Goal: Task Accomplishment & Management: Manage account settings

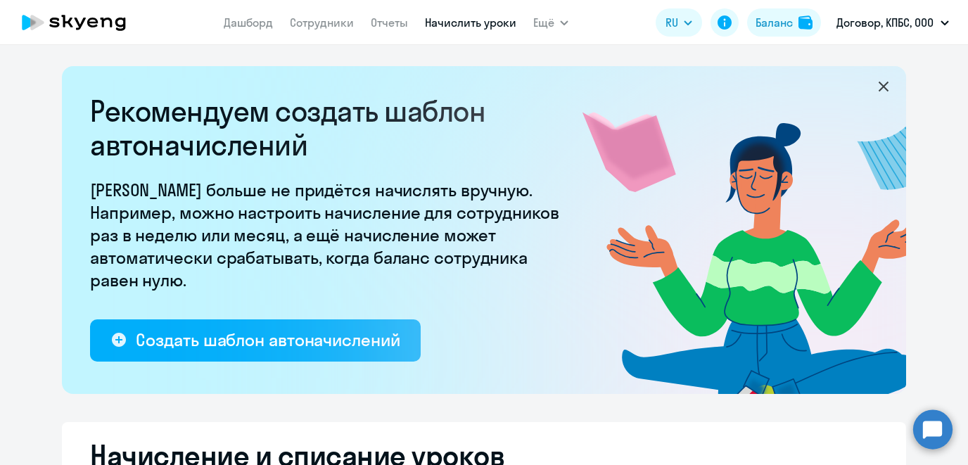
select select "10"
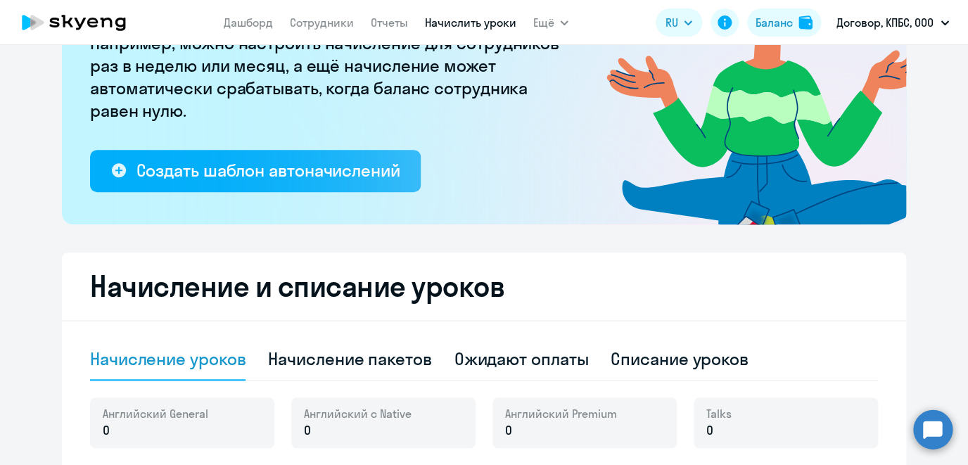
scroll to position [241, 0]
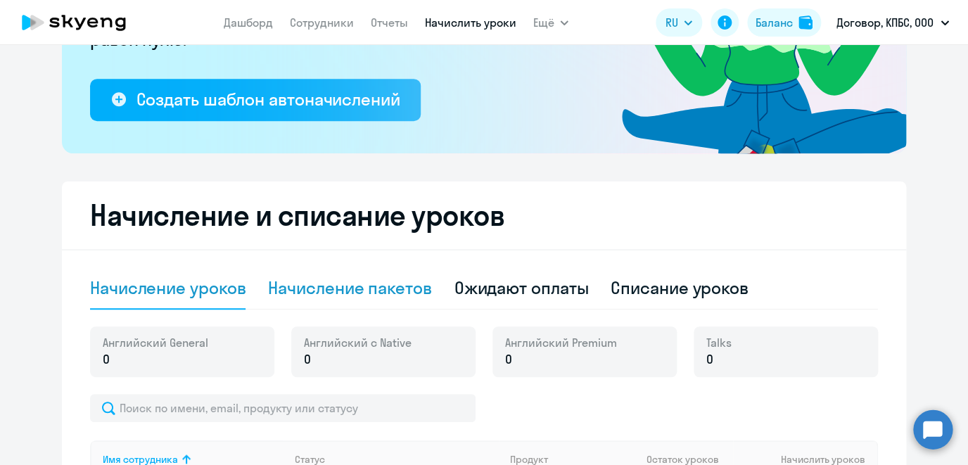
click at [388, 282] on div "Начисление пакетов" at bounding box center [349, 287] width 163 height 23
select select "10"
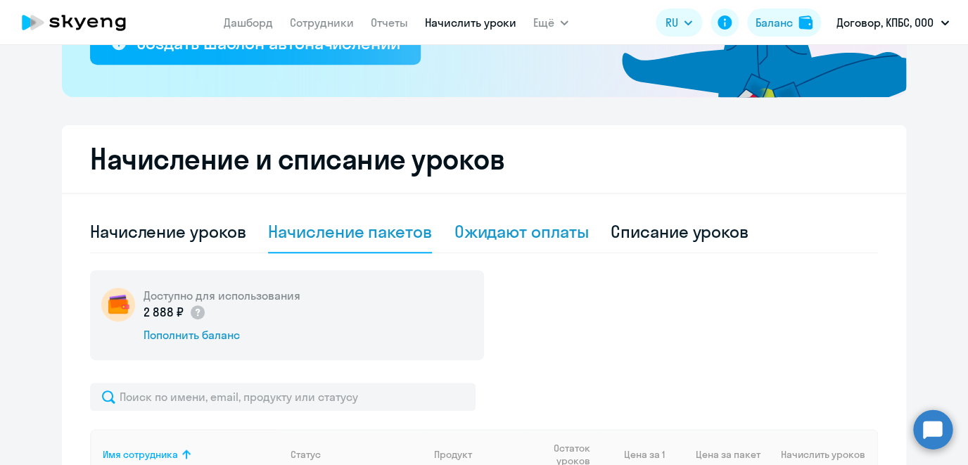
click at [550, 232] on div "Ожидают оплаты" at bounding box center [521, 231] width 134 height 23
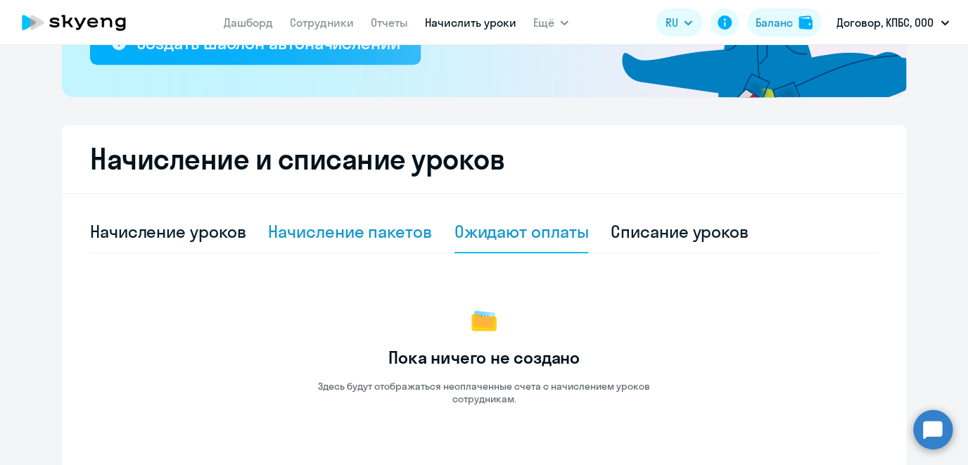
scroll to position [367, 0]
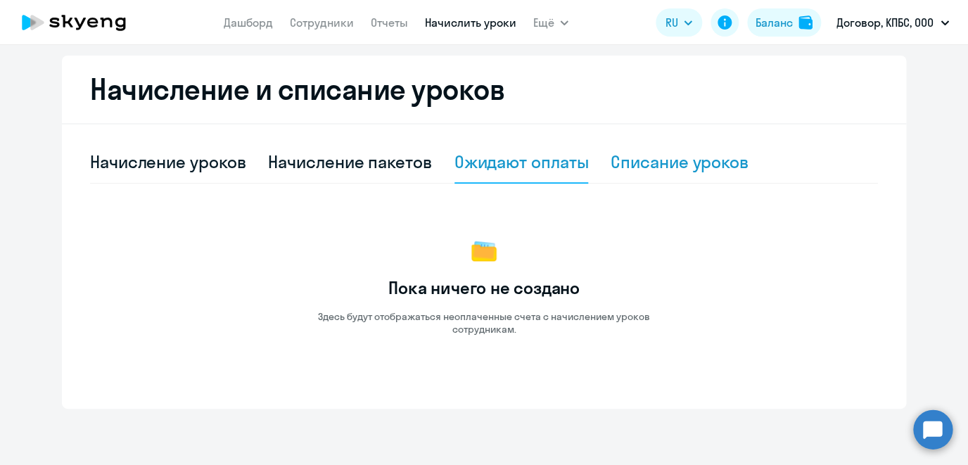
click at [678, 166] on div "Списание уроков" at bounding box center [680, 162] width 138 height 23
select select "10"
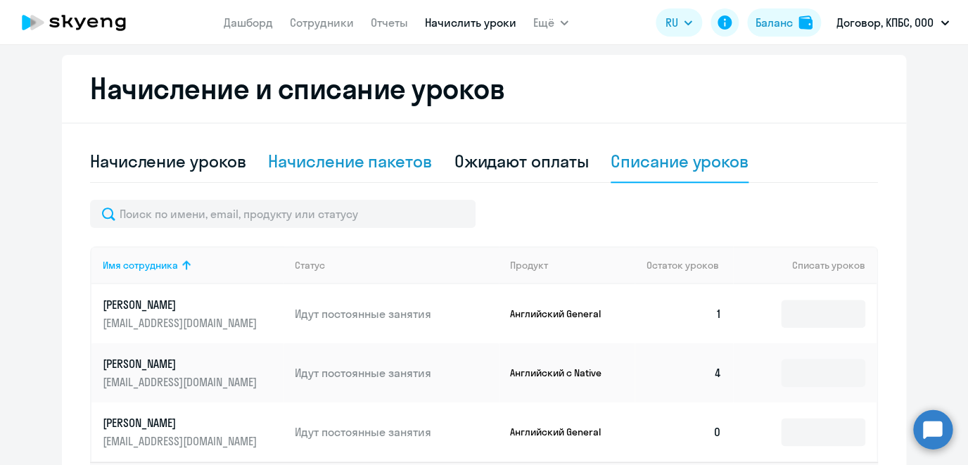
click at [343, 165] on div "Начисление пакетов" at bounding box center [349, 161] width 163 height 23
select select "10"
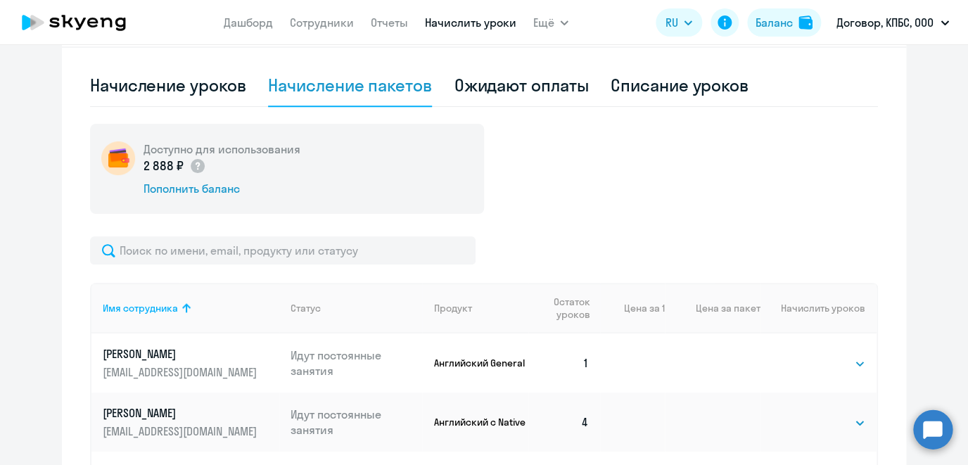
scroll to position [457, 0]
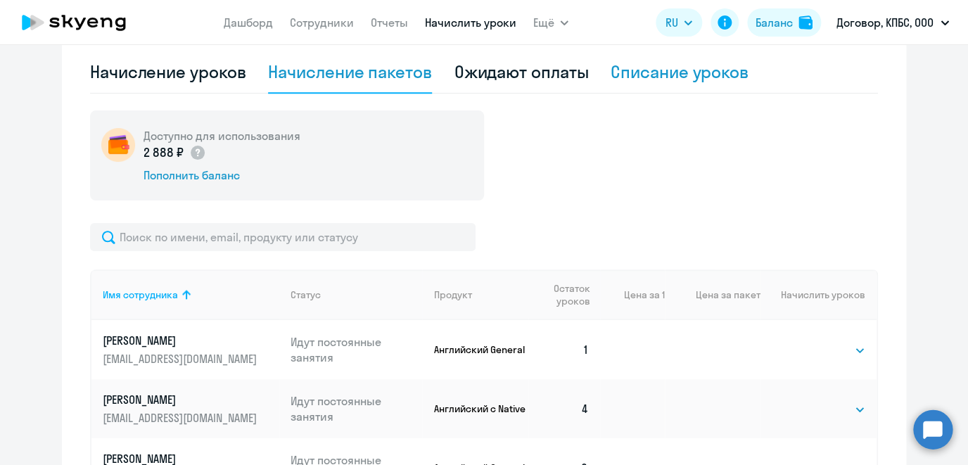
click at [654, 79] on div "Списание уроков" at bounding box center [680, 72] width 138 height 23
select select "10"
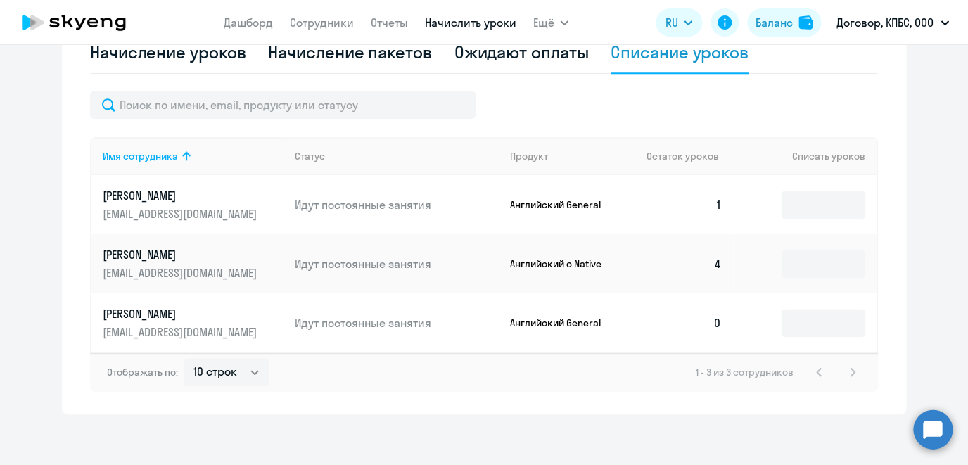
scroll to position [478, 0]
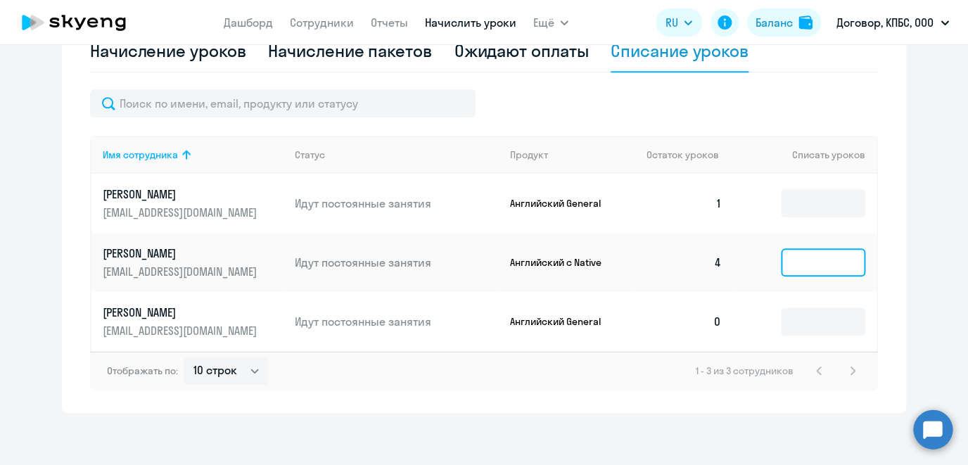
click at [810, 272] on input at bounding box center [823, 262] width 84 height 28
click at [789, 116] on div at bounding box center [484, 103] width 788 height 28
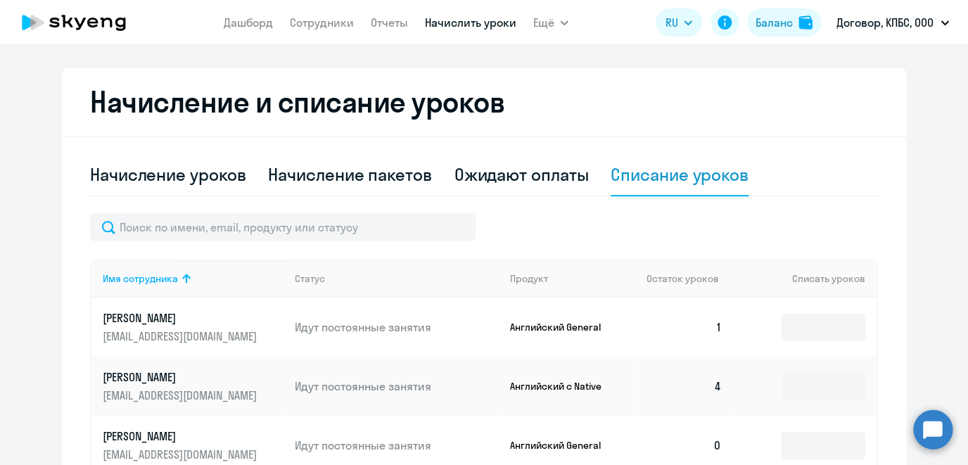
scroll to position [246, 0]
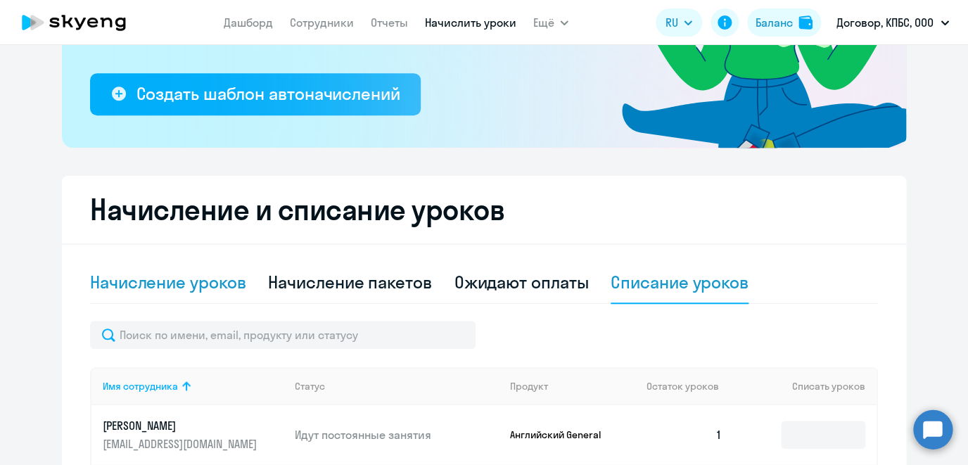
click at [210, 291] on div "Начисление уроков" at bounding box center [167, 282] width 155 height 23
select select "10"
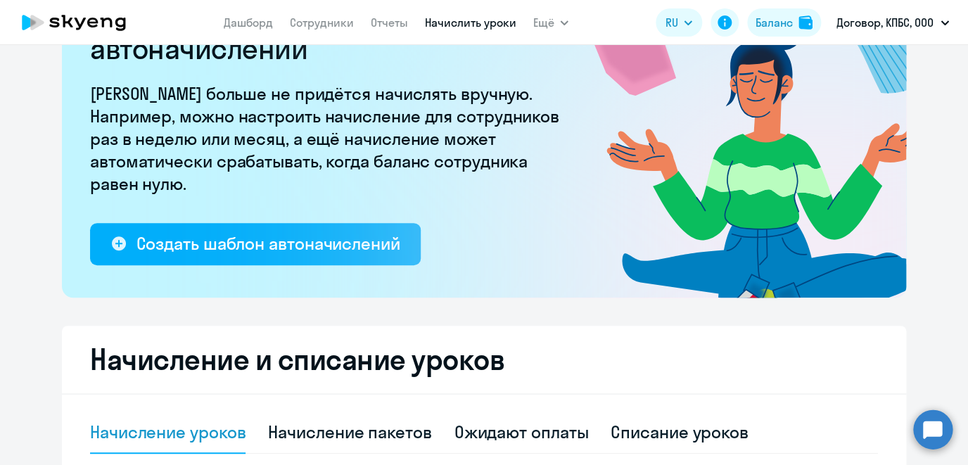
scroll to position [0, 0]
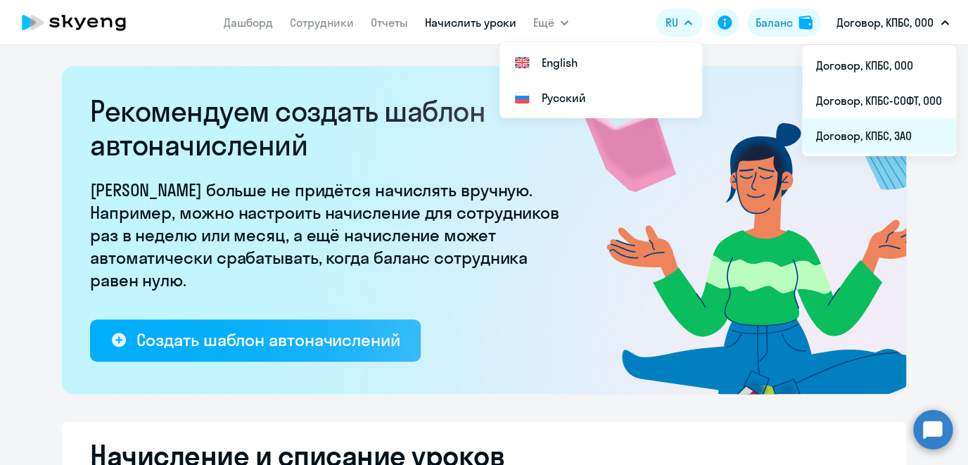
click at [868, 138] on li "Договор, КПБС, ЗАО" at bounding box center [879, 135] width 154 height 35
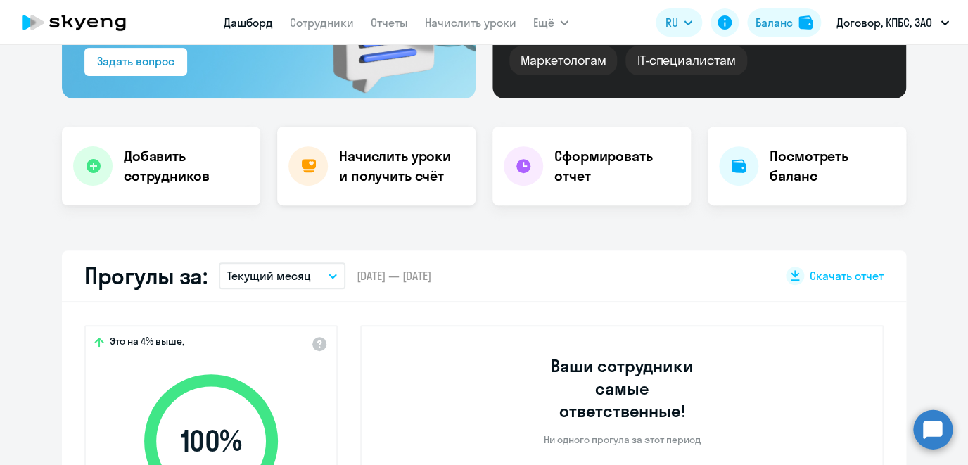
click at [381, 182] on h4 "Начислить уроки и получить счёт" at bounding box center [400, 165] width 122 height 39
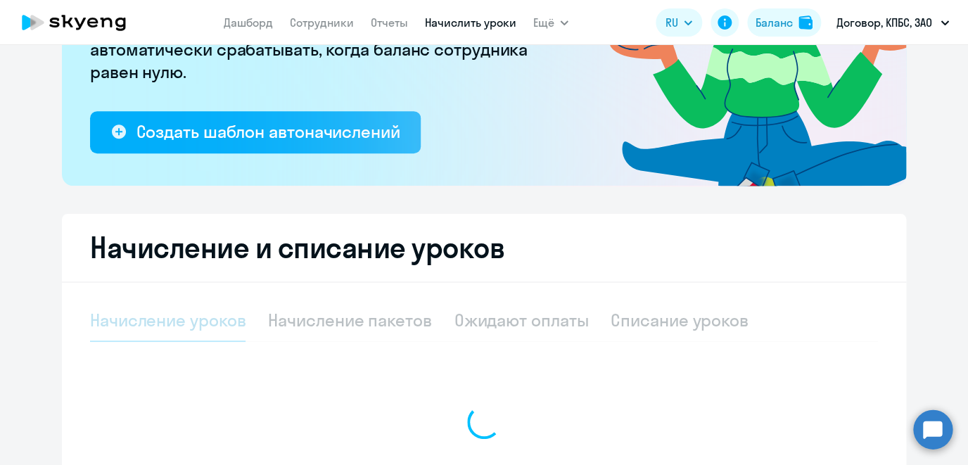
select select "10"
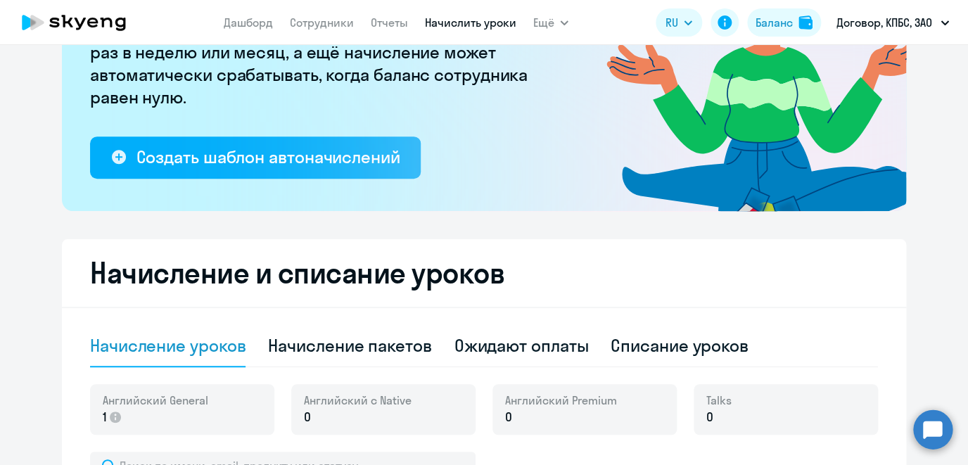
scroll to position [185, 0]
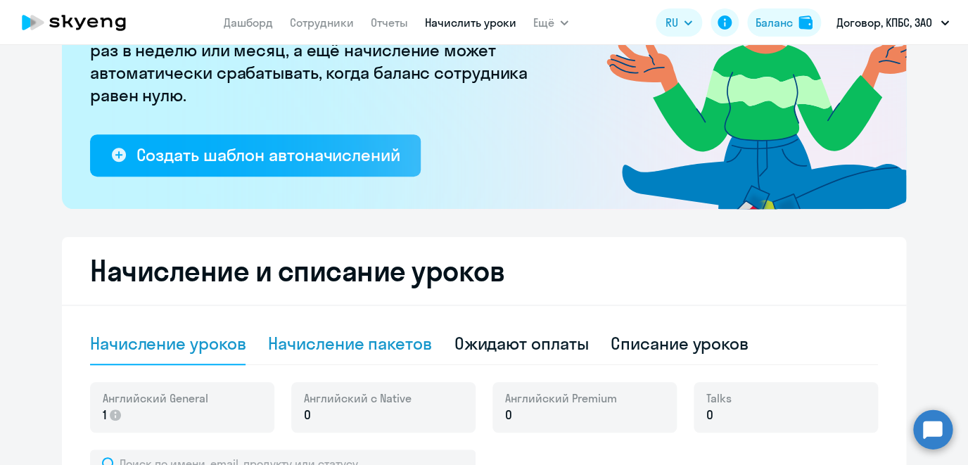
click at [374, 354] on div "Начисление пакетов" at bounding box center [349, 343] width 163 height 23
select select "10"
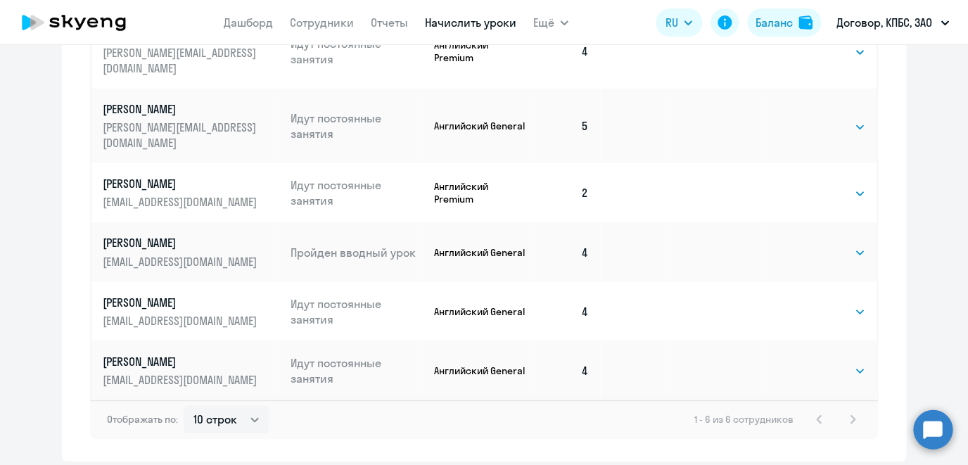
scroll to position [785, 0]
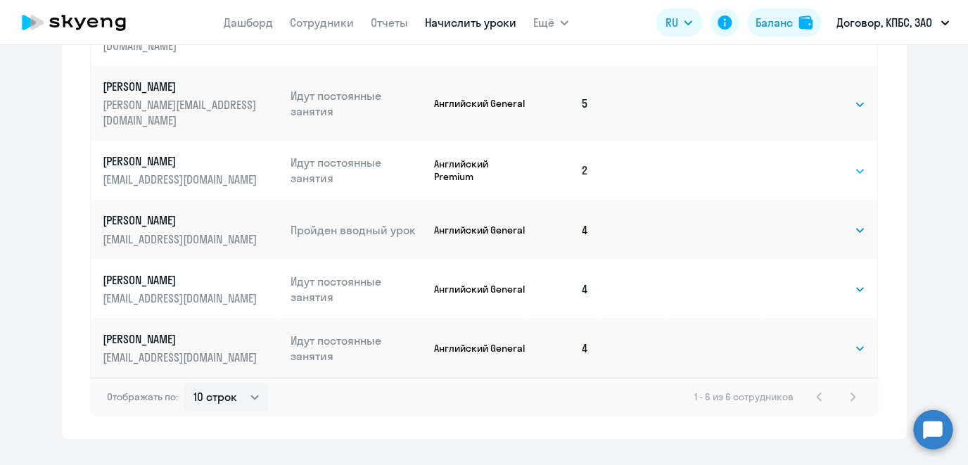
select select "4"
click option "4" at bounding box center [0, 0] width 0 height 0
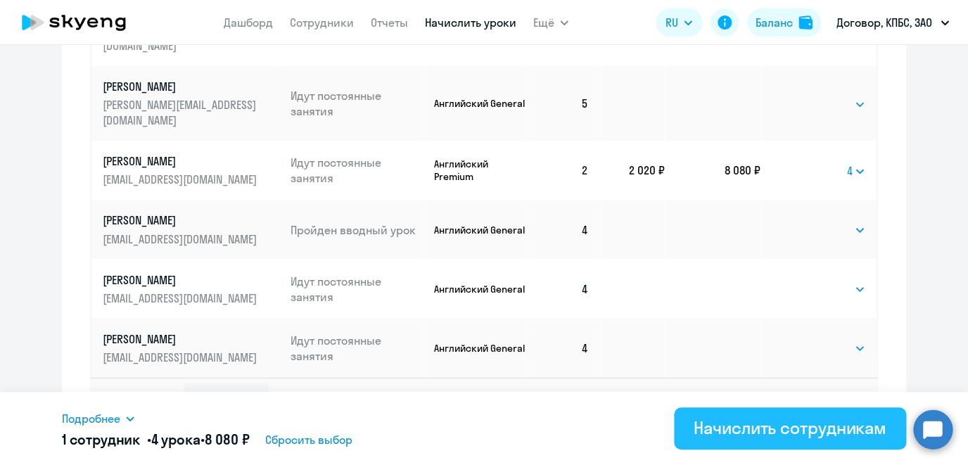
click at [755, 433] on div "Начислить сотрудникам" at bounding box center [790, 427] width 193 height 23
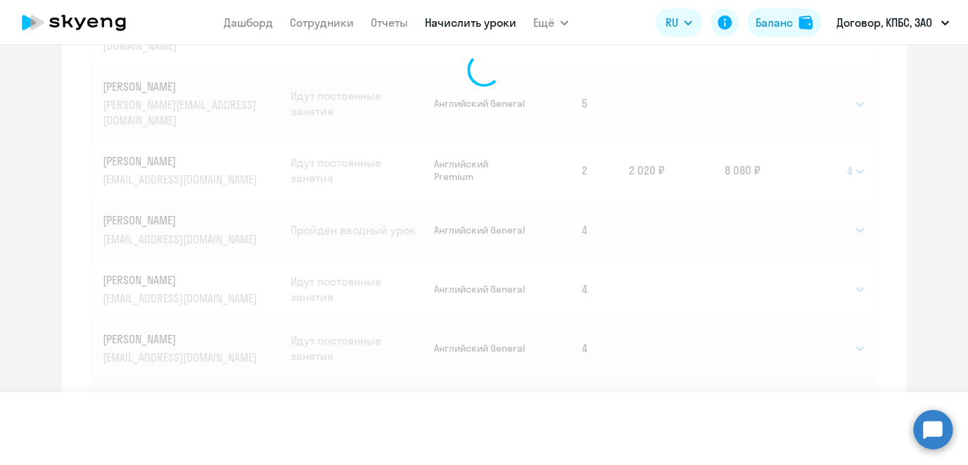
select select
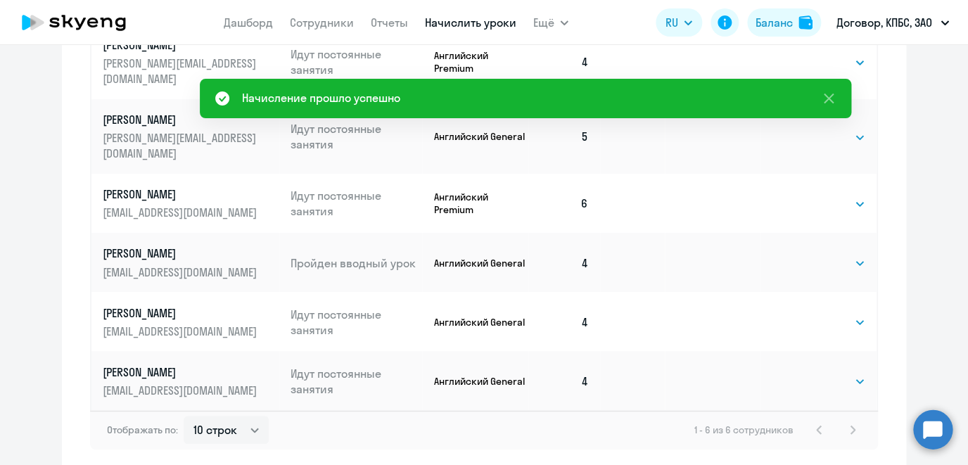
scroll to position [763, 0]
